Goal: Task Accomplishment & Management: Manage account settings

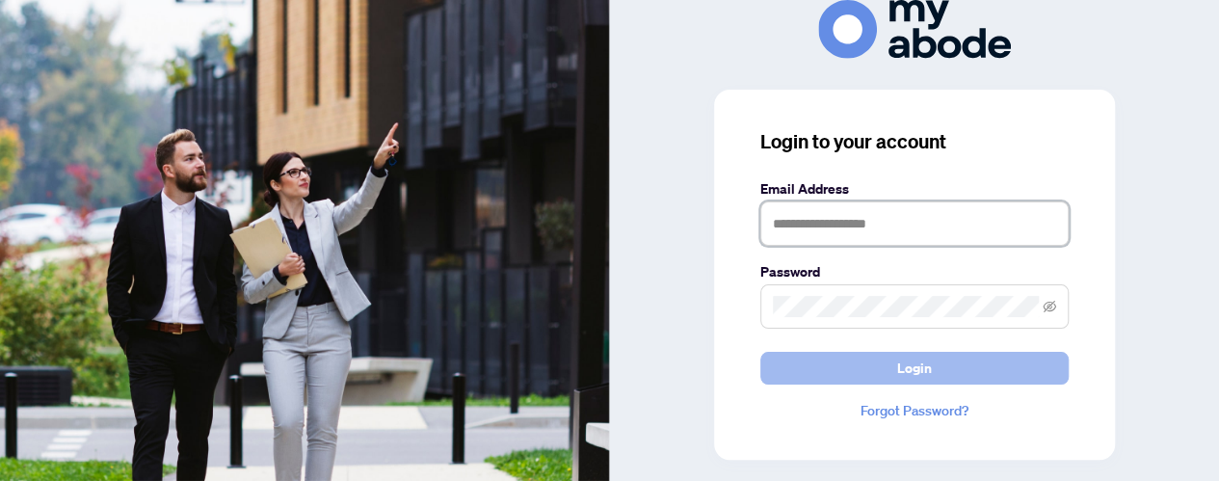
type input "**********"
click at [963, 353] on button "Login" at bounding box center [914, 368] width 308 height 33
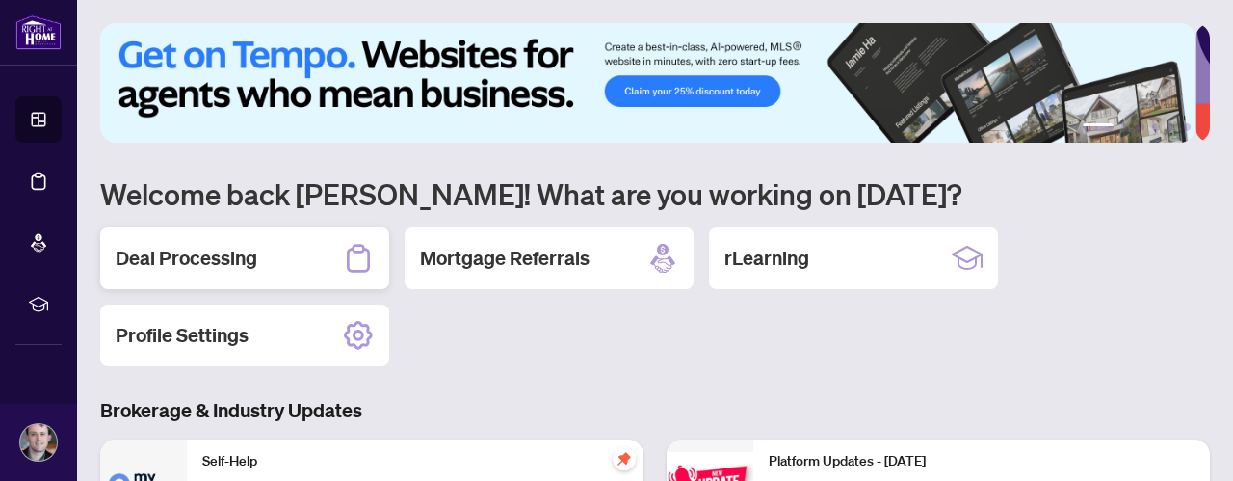
click at [305, 253] on div "Deal Processing" at bounding box center [244, 258] width 289 height 62
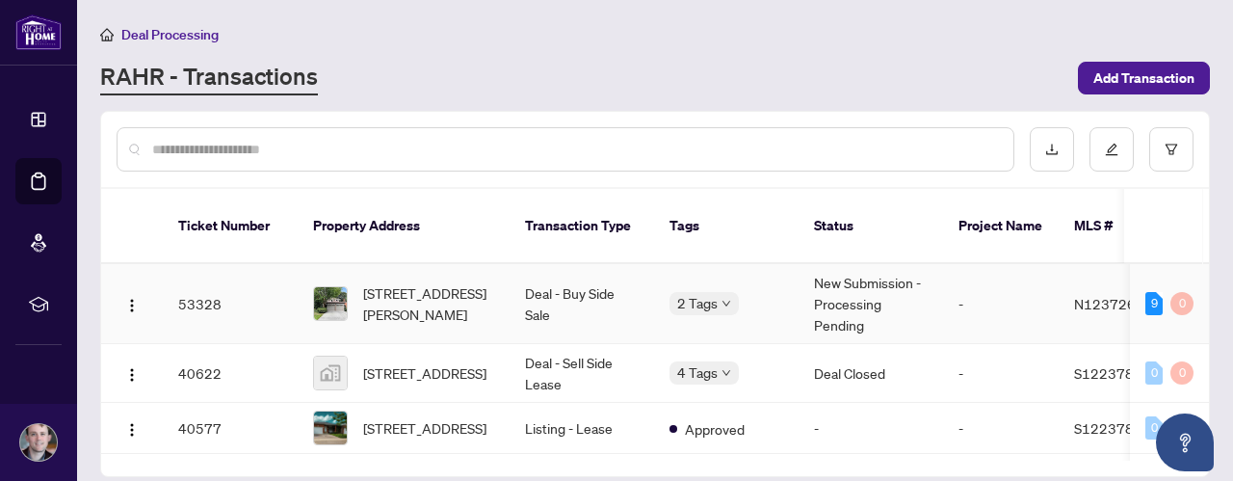
click at [917, 271] on td "New Submission - Processing Pending" at bounding box center [871, 304] width 144 height 80
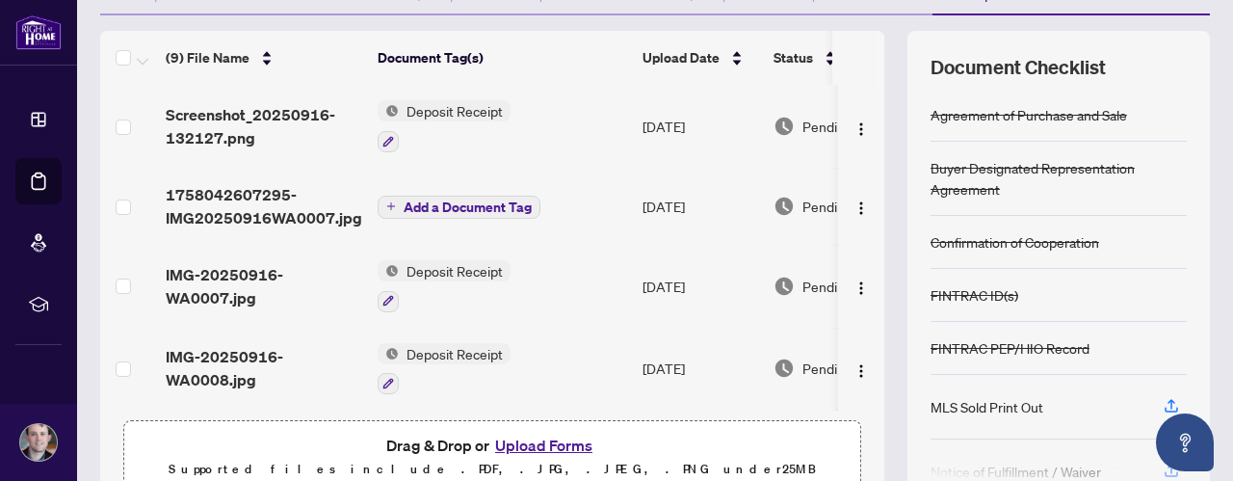
scroll to position [234, 0]
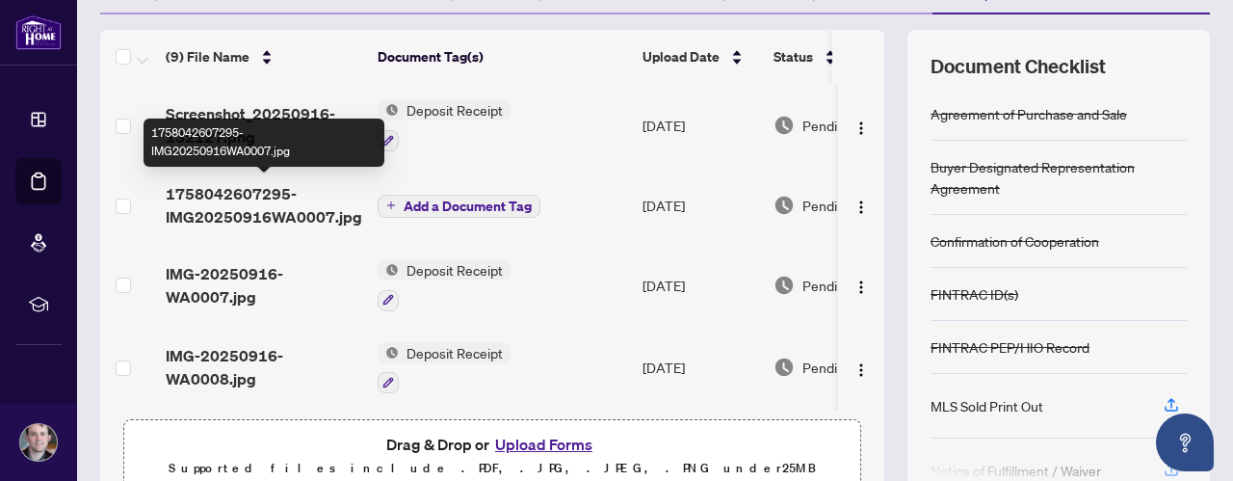
click at [246, 219] on span "1758042607295-IMG20250916WA0007.jpg" at bounding box center [264, 205] width 197 height 46
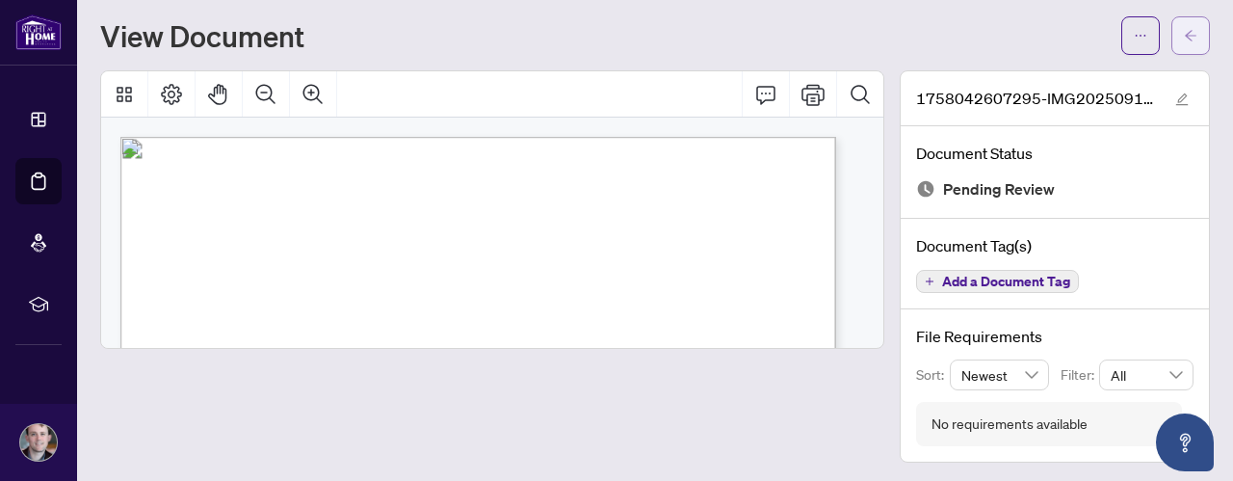
click at [1171, 32] on button "button" at bounding box center [1190, 35] width 39 height 39
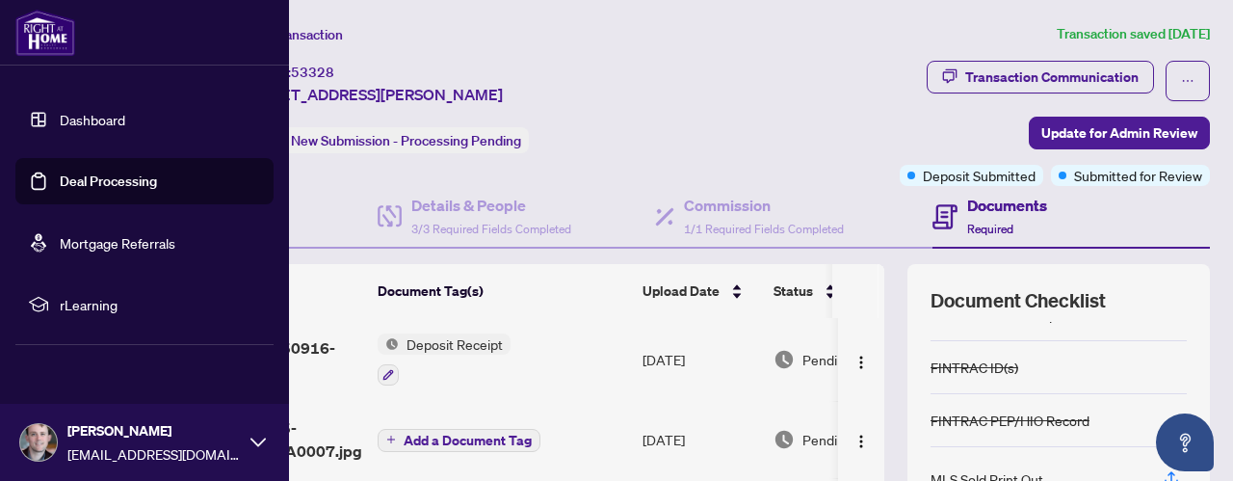
click at [92, 120] on link "Dashboard" at bounding box center [93, 119] width 66 height 17
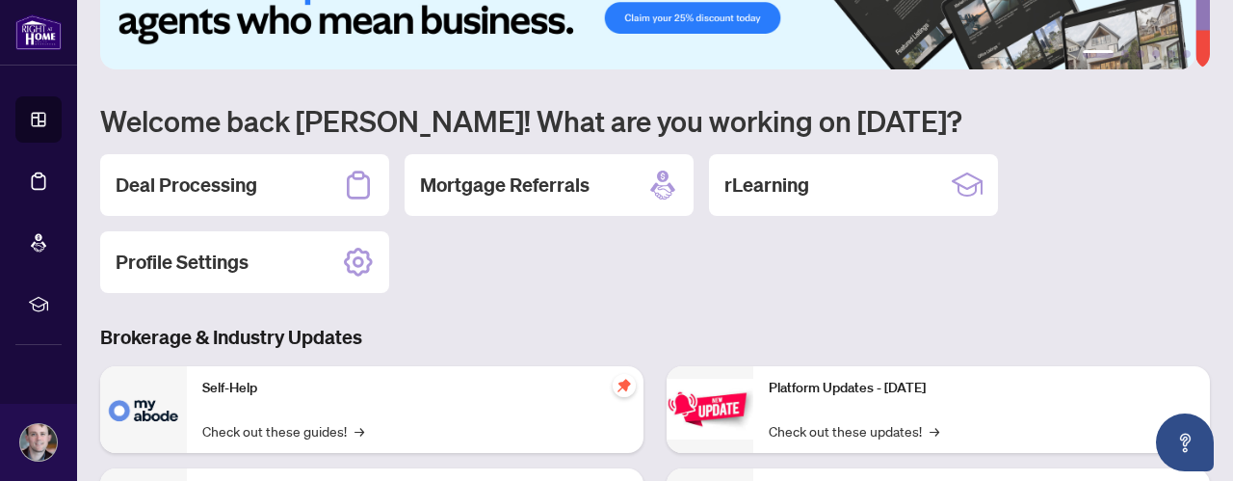
scroll to position [64, 0]
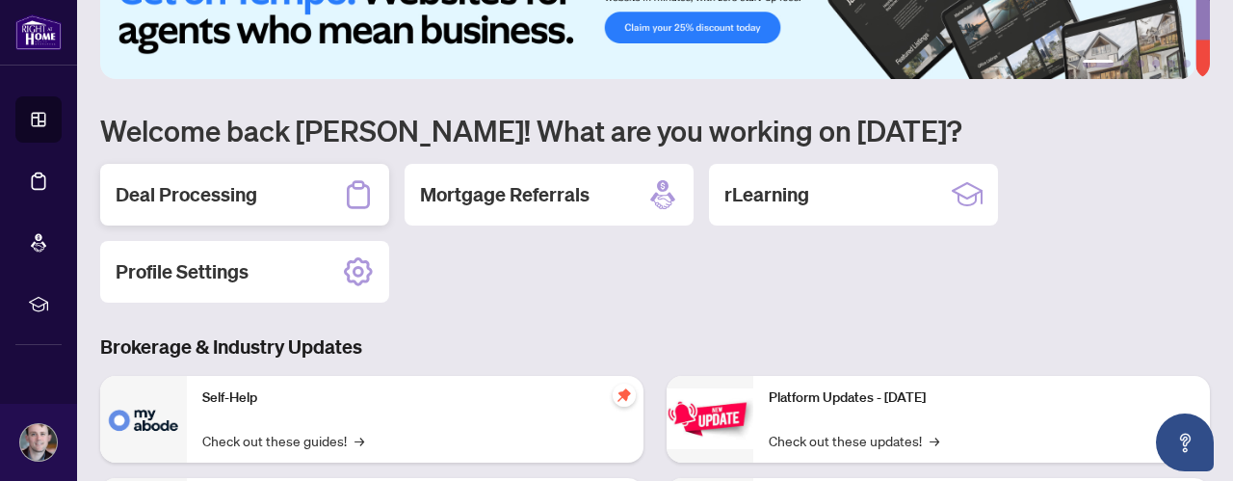
click at [285, 190] on div "Deal Processing" at bounding box center [244, 195] width 289 height 62
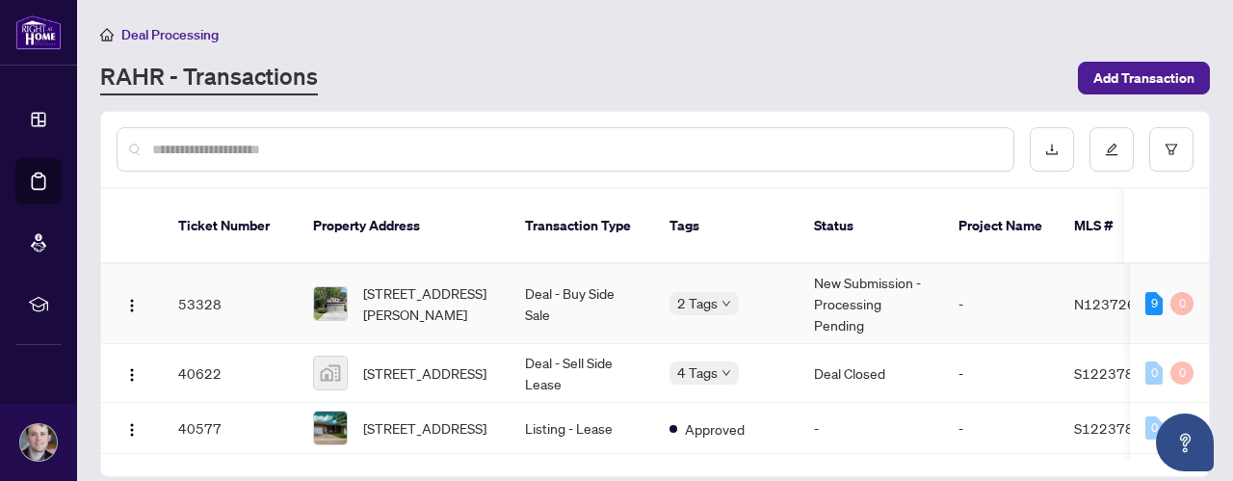
click at [871, 281] on td "New Submission - Processing Pending" at bounding box center [871, 304] width 144 height 80
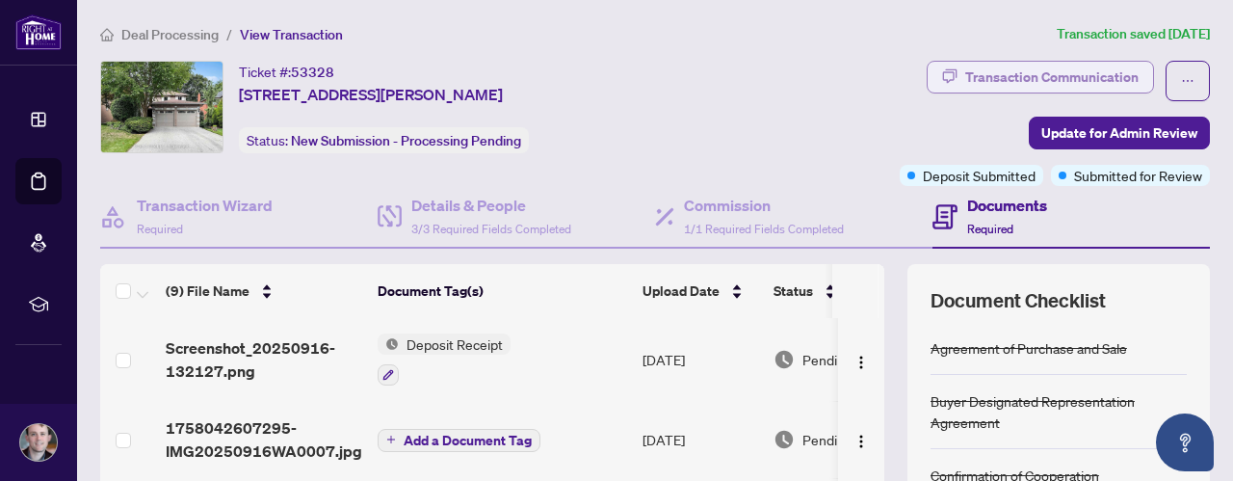
click at [973, 70] on div "Transaction Communication" at bounding box center [1051, 77] width 173 height 31
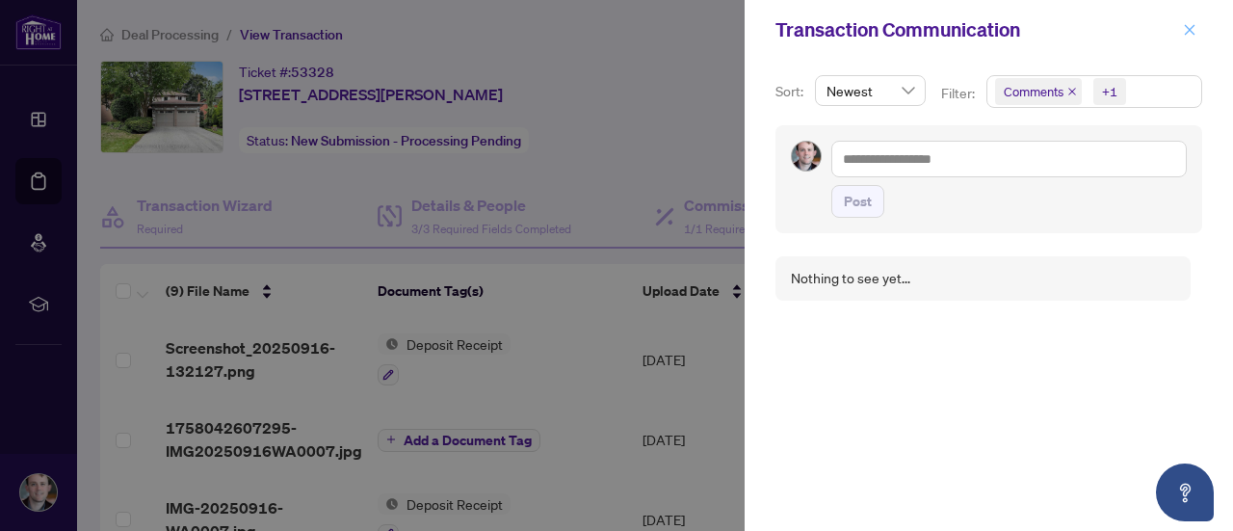
click at [1193, 34] on icon "close" at bounding box center [1189, 29] width 13 height 13
